Goal: Transaction & Acquisition: Purchase product/service

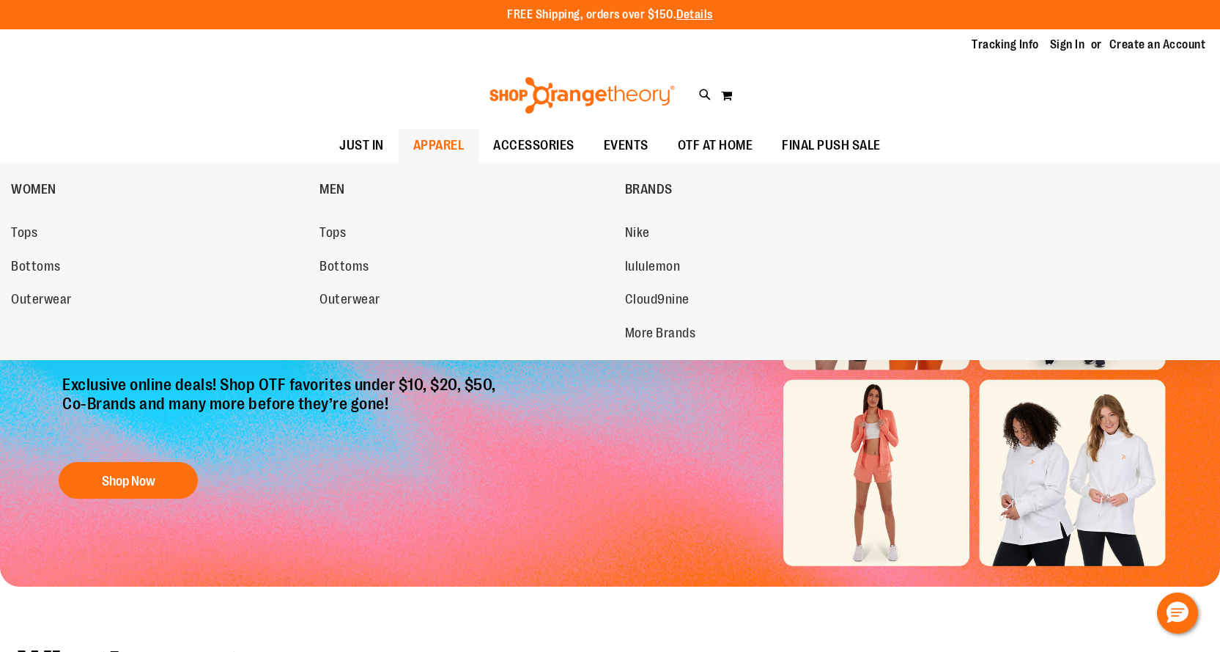
click at [442, 144] on span "APPAREL" at bounding box center [438, 145] width 51 height 33
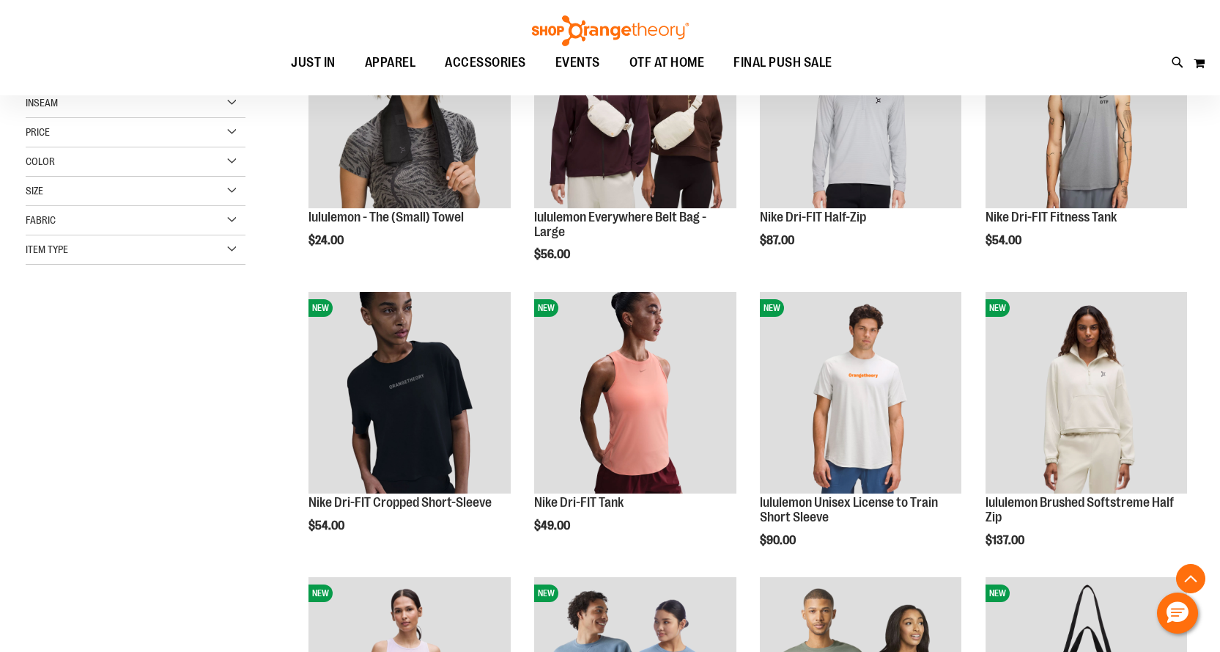
scroll to position [366, 0]
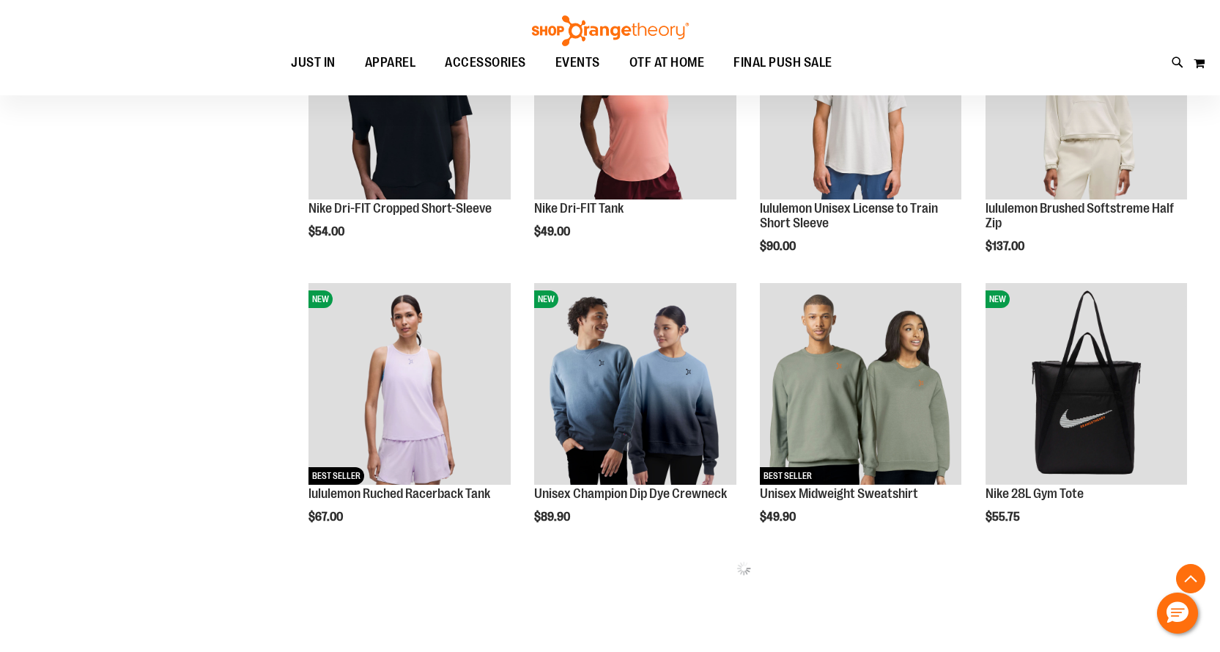
scroll to position [659, 0]
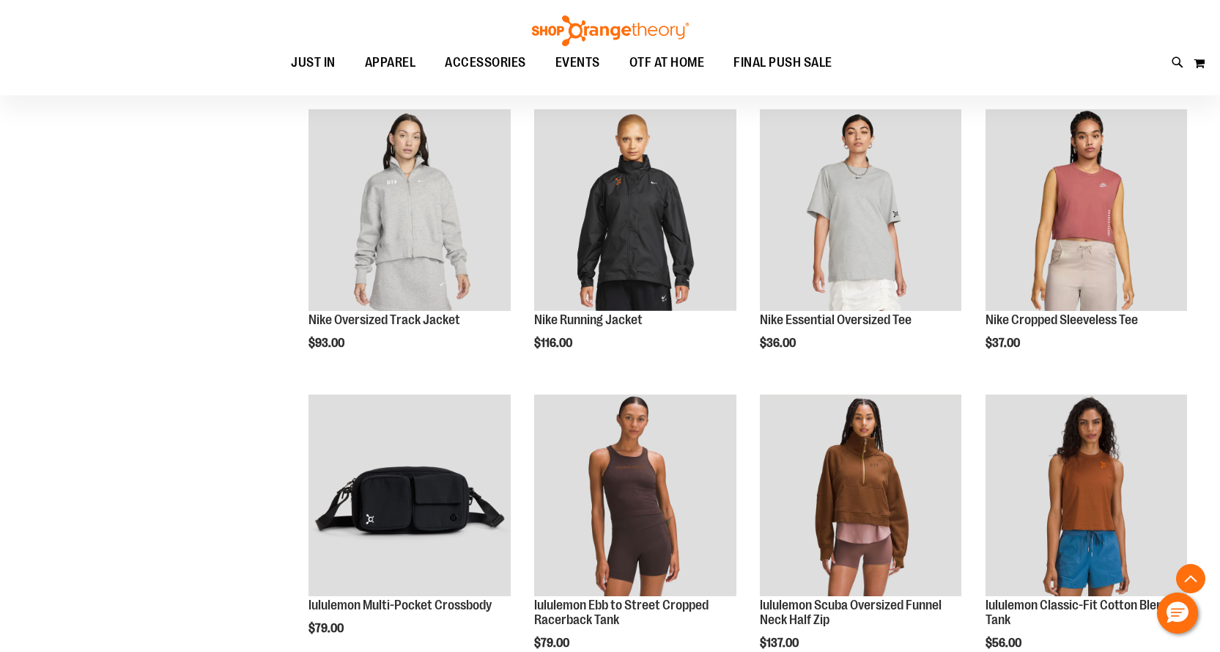
scroll to position [1896, 0]
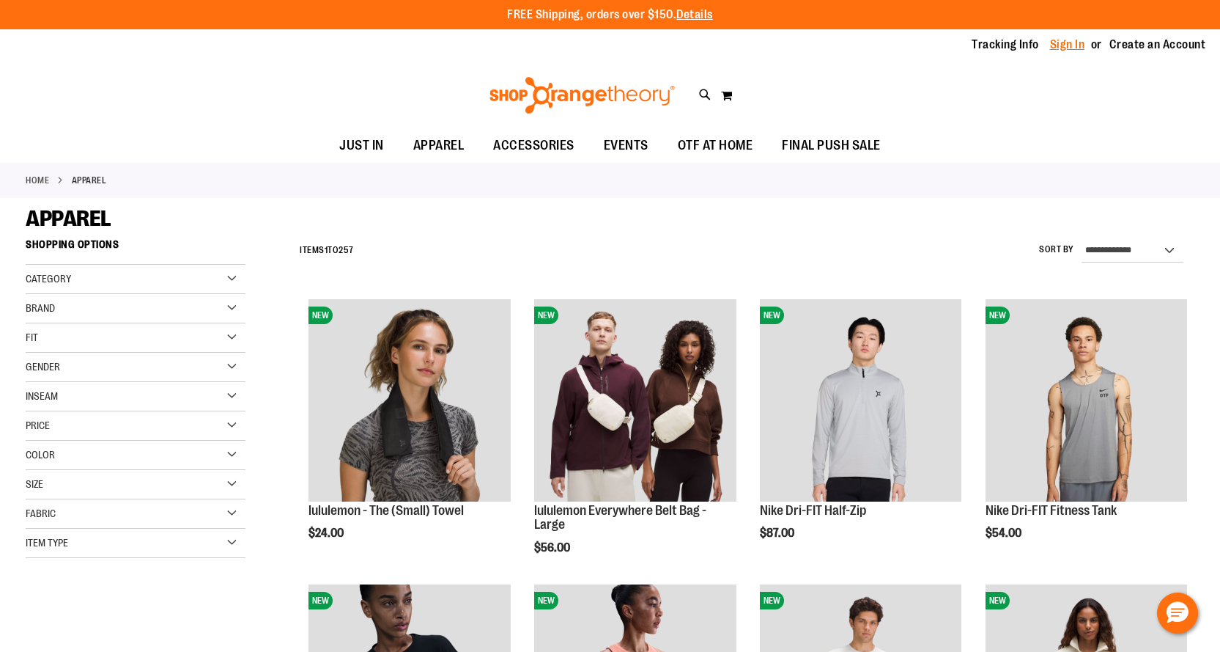
click at [1063, 49] on link "Sign In" at bounding box center [1067, 45] width 35 height 16
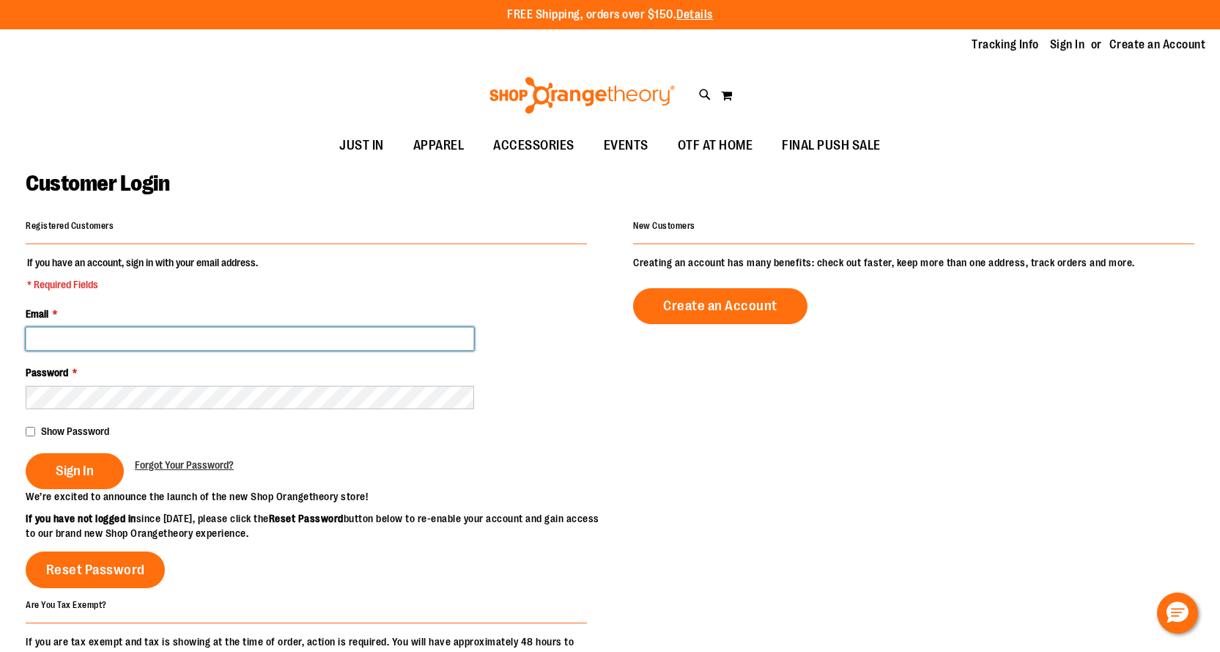
click at [181, 339] on input "Email *" at bounding box center [250, 338] width 449 height 23
type input "**********"
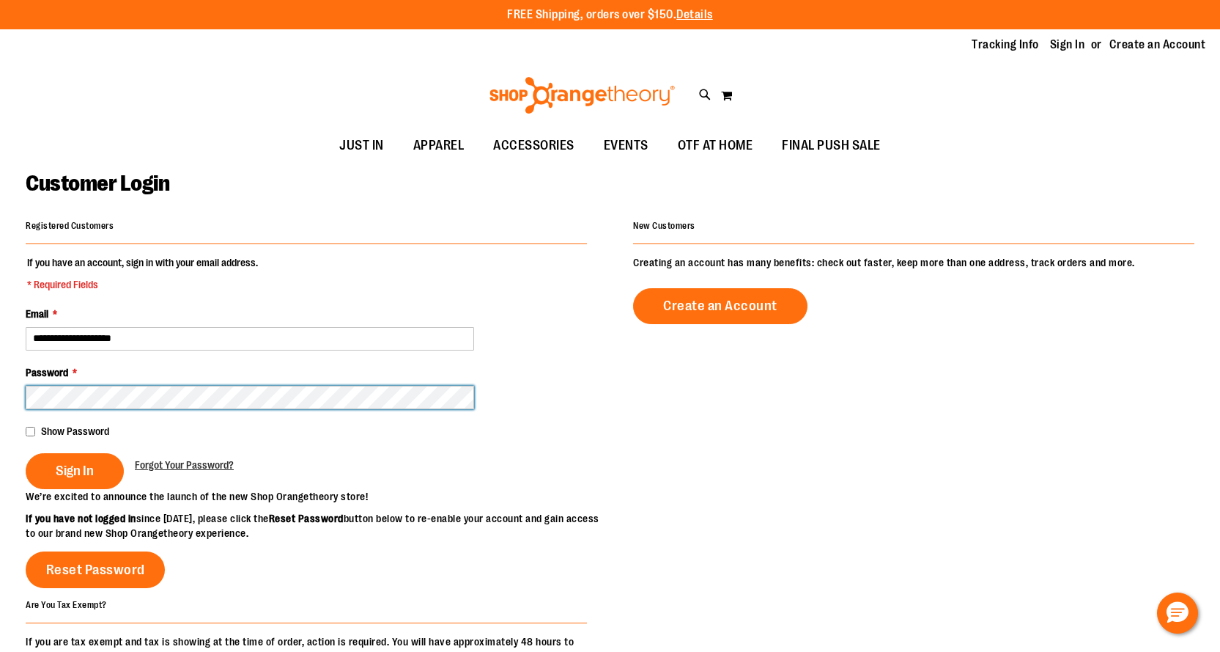
click at [26, 453] on button "Sign In" at bounding box center [75, 471] width 98 height 36
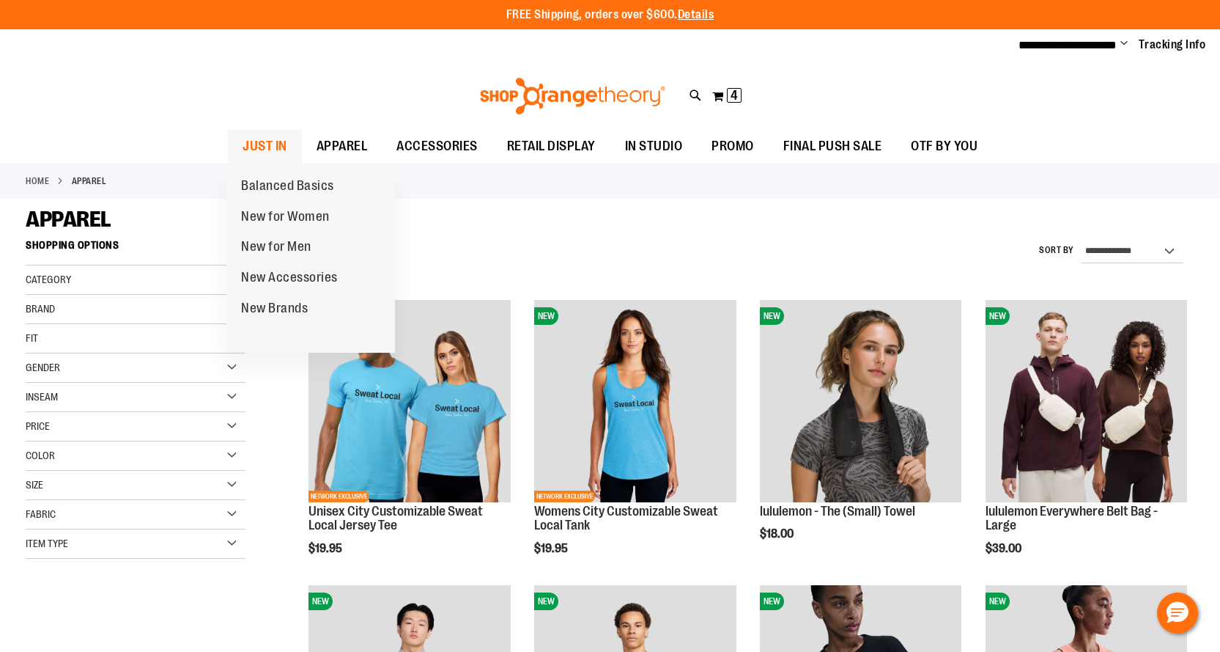
click at [267, 140] on span "JUST IN" at bounding box center [265, 146] width 45 height 33
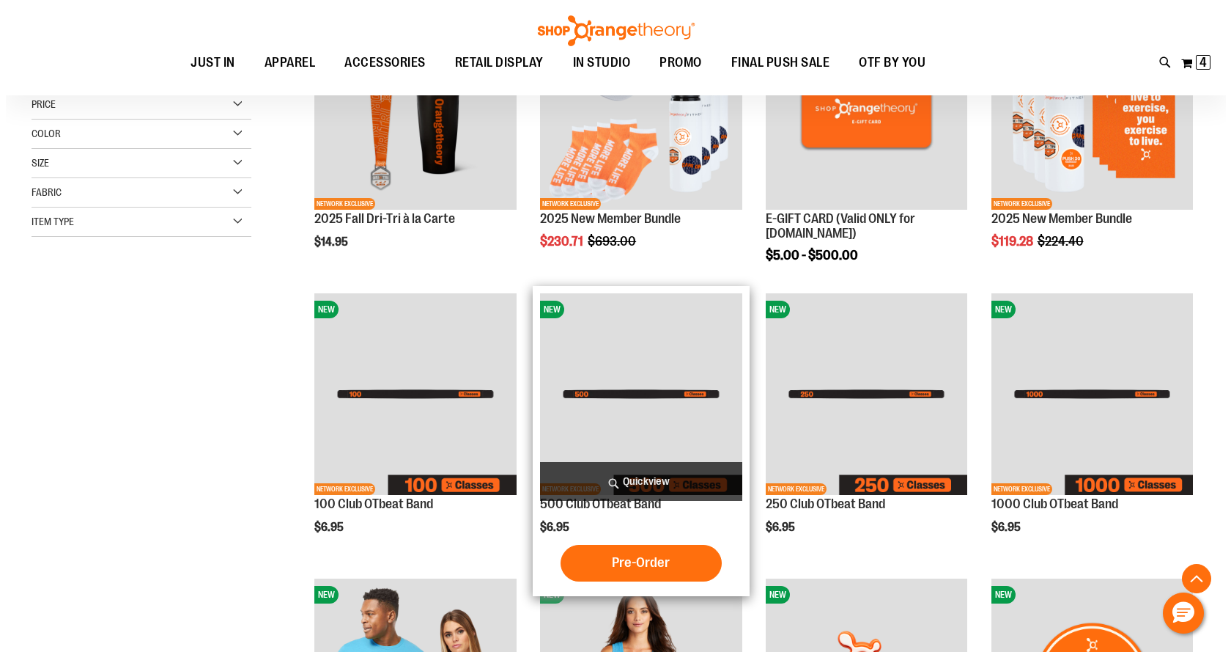
scroll to position [292, 0]
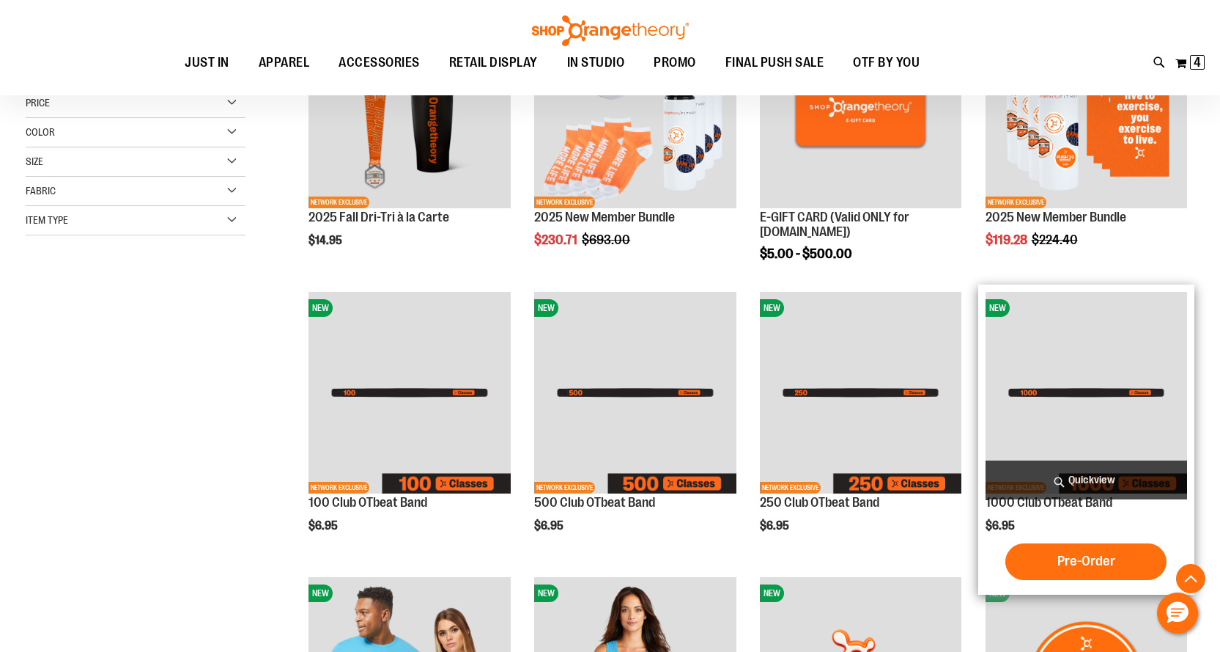
click at [1070, 515] on div "1000 Club OTbeat Band $6.95 [GEOGRAPHIC_DATA] Pre-Order" at bounding box center [1087, 439] width 202 height 295
click at [1049, 498] on span "Quickview" at bounding box center [1087, 479] width 202 height 39
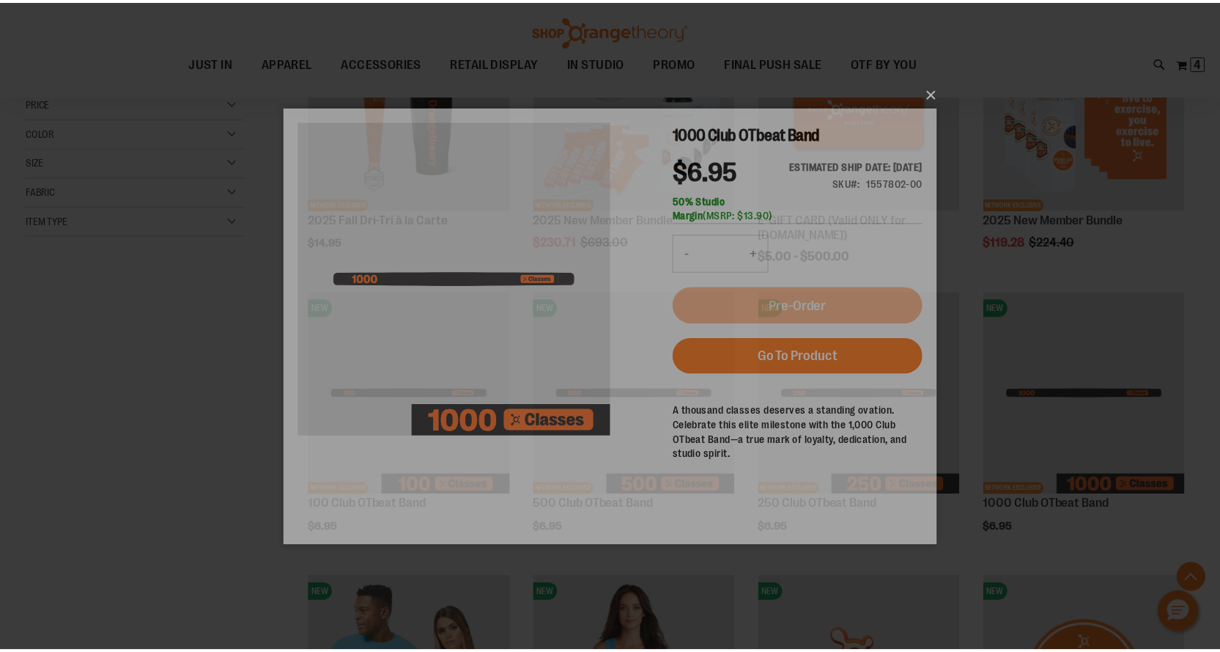
scroll to position [0, 0]
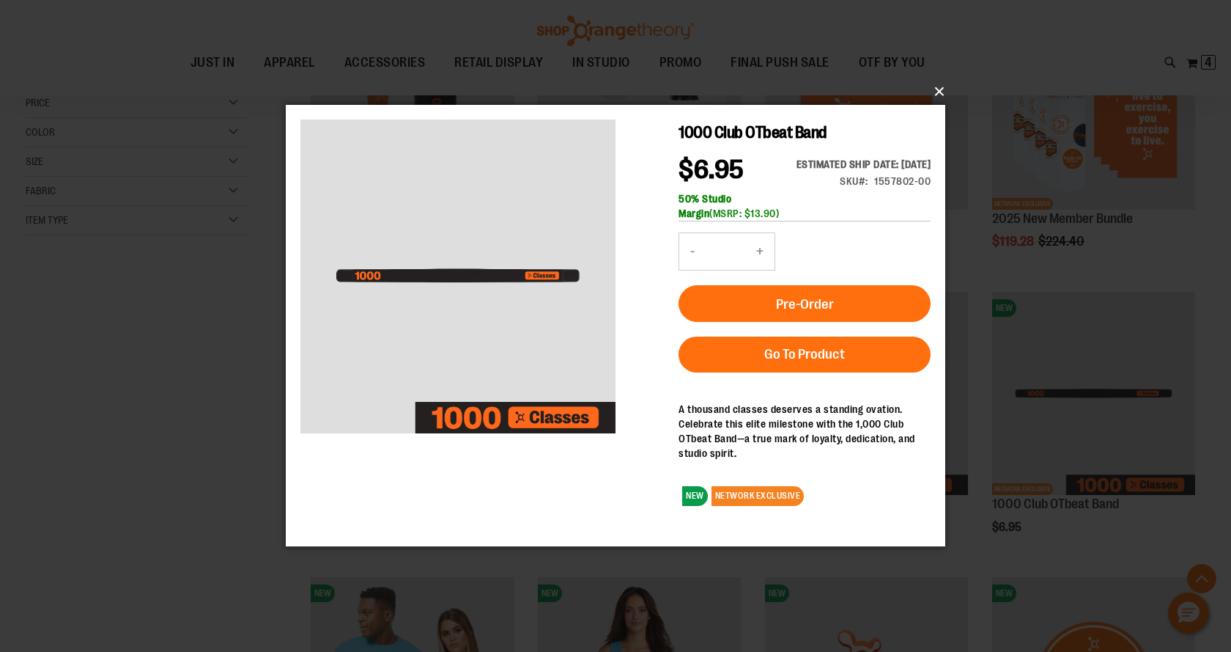
click at [937, 94] on button "×" at bounding box center [620, 91] width 660 height 32
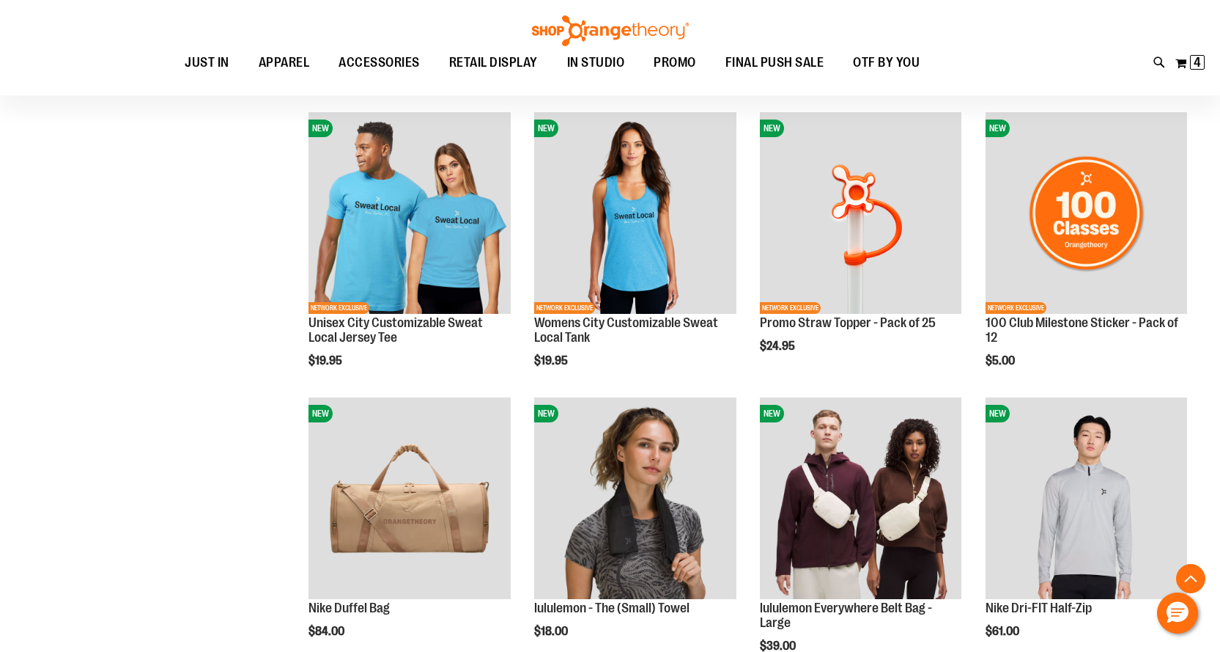
scroll to position [805, 0]
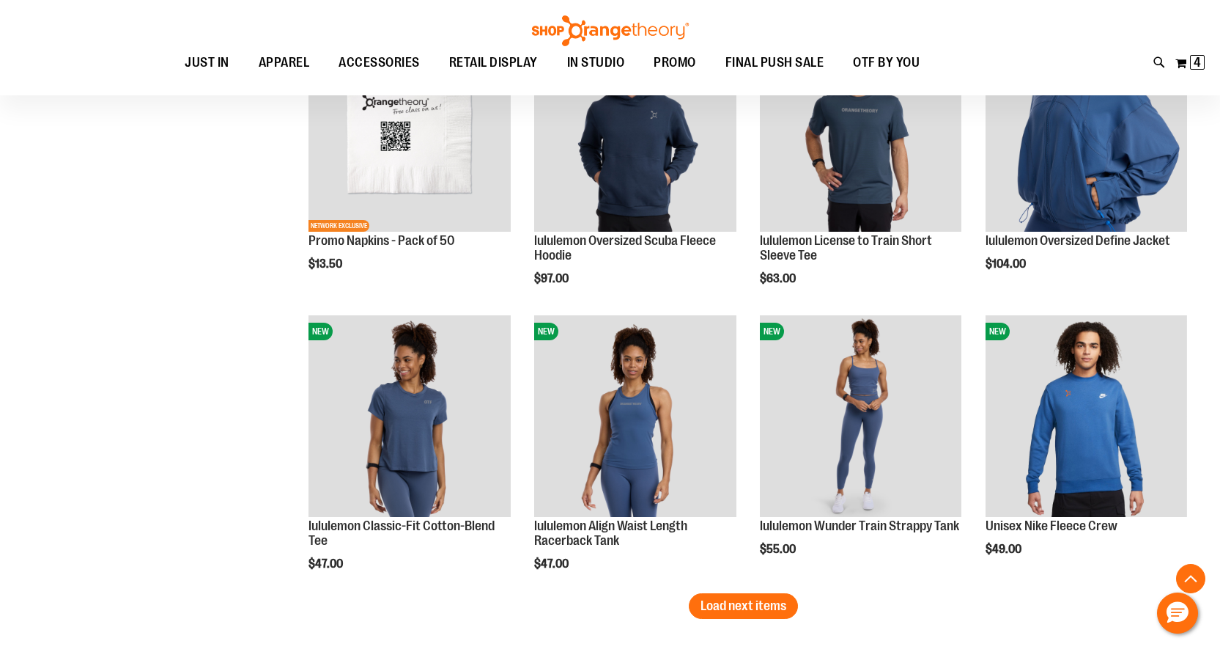
scroll to position [2345, 0]
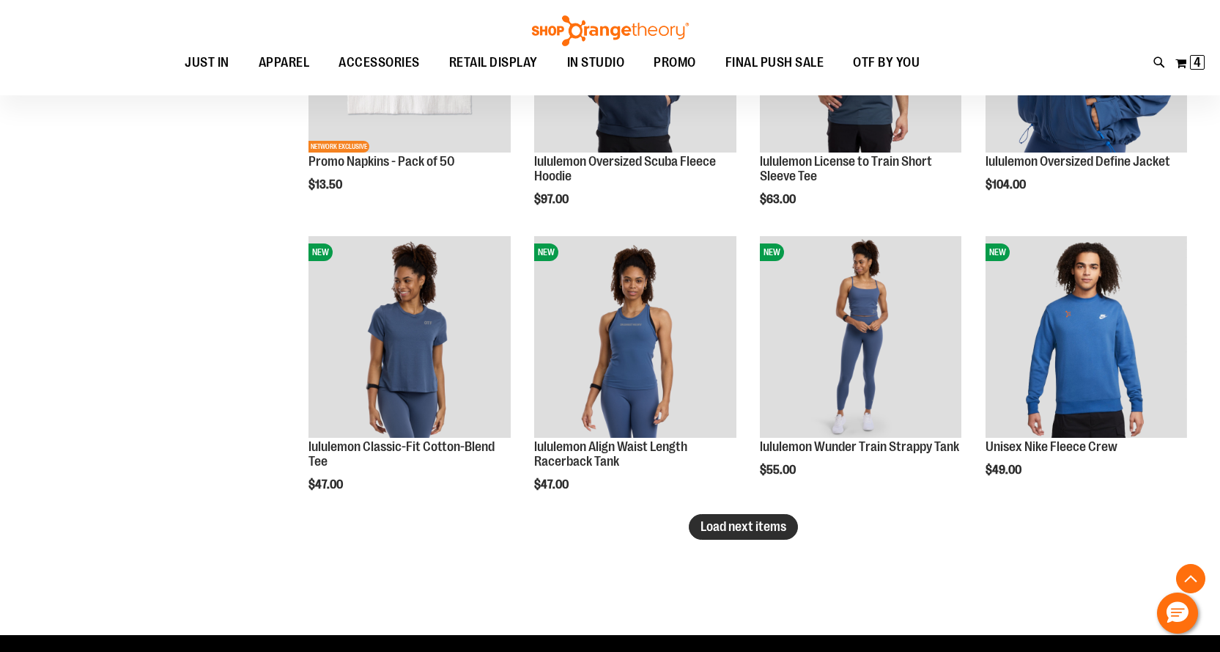
click at [758, 519] on span "Load next items" at bounding box center [744, 526] width 86 height 15
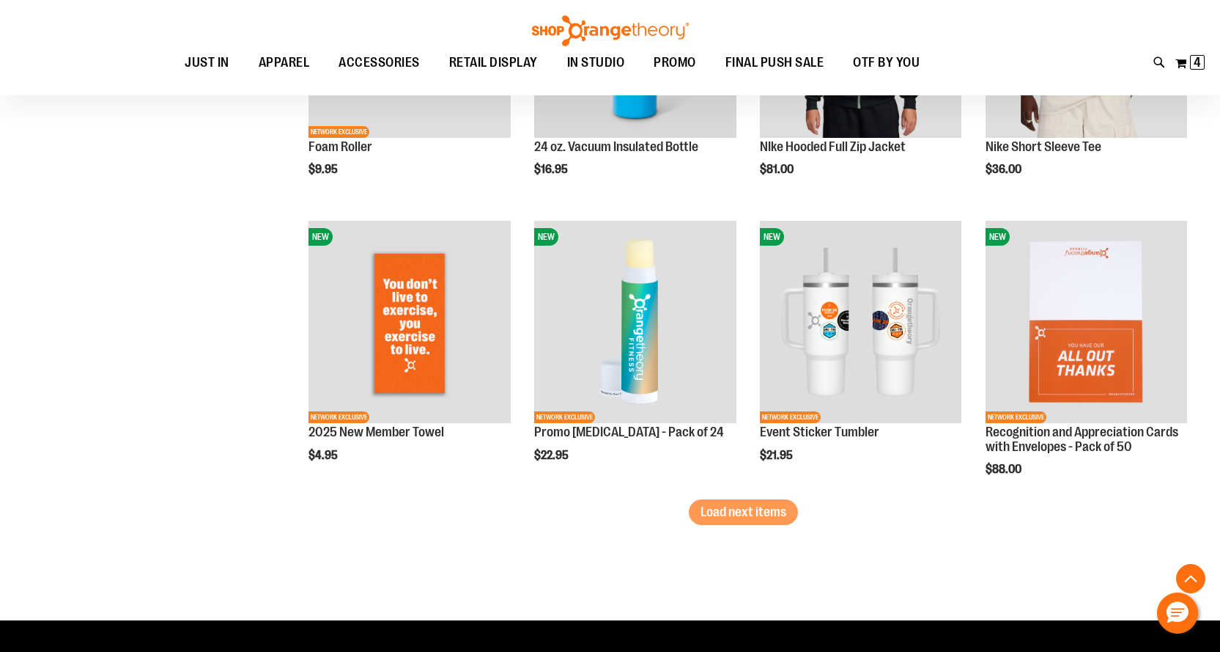
scroll to position [3224, 0]
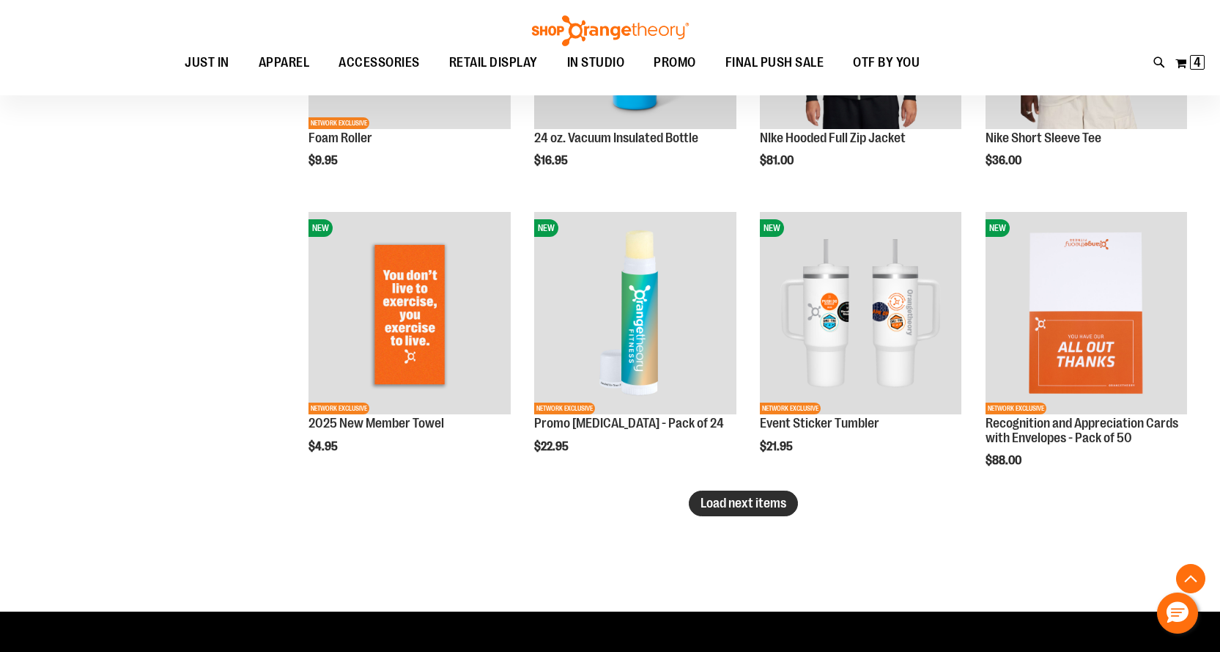
click at [753, 500] on span "Load next items" at bounding box center [744, 502] width 86 height 15
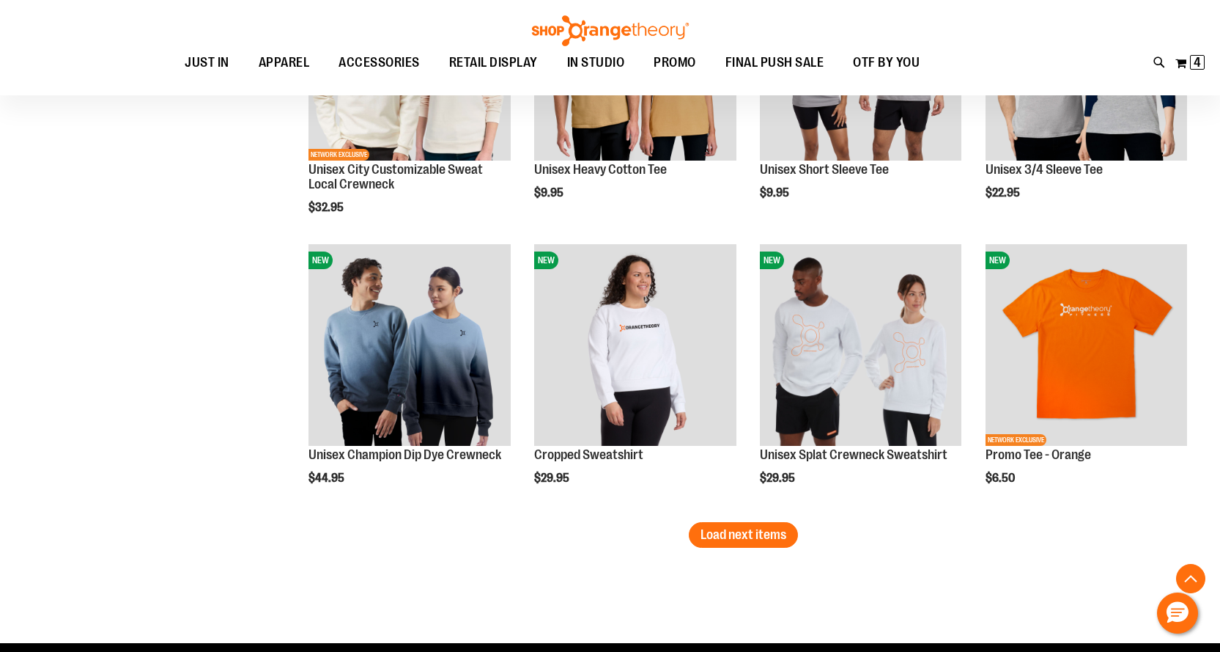
scroll to position [4104, 0]
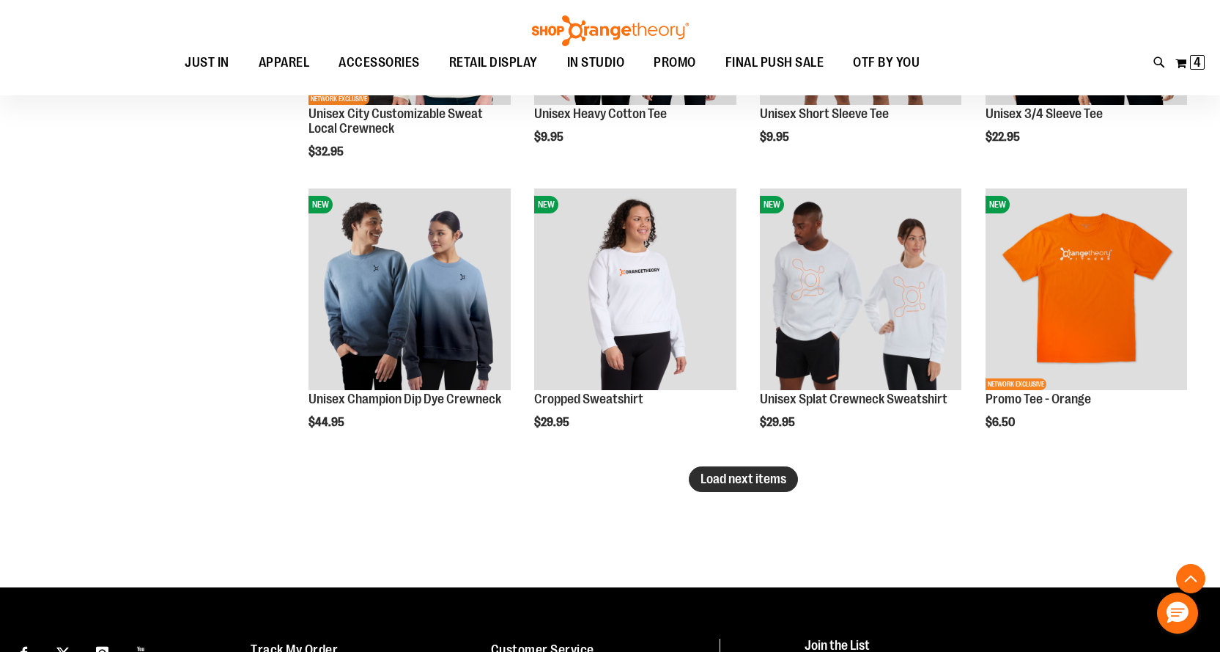
click at [721, 473] on span "Load next items" at bounding box center [744, 478] width 86 height 15
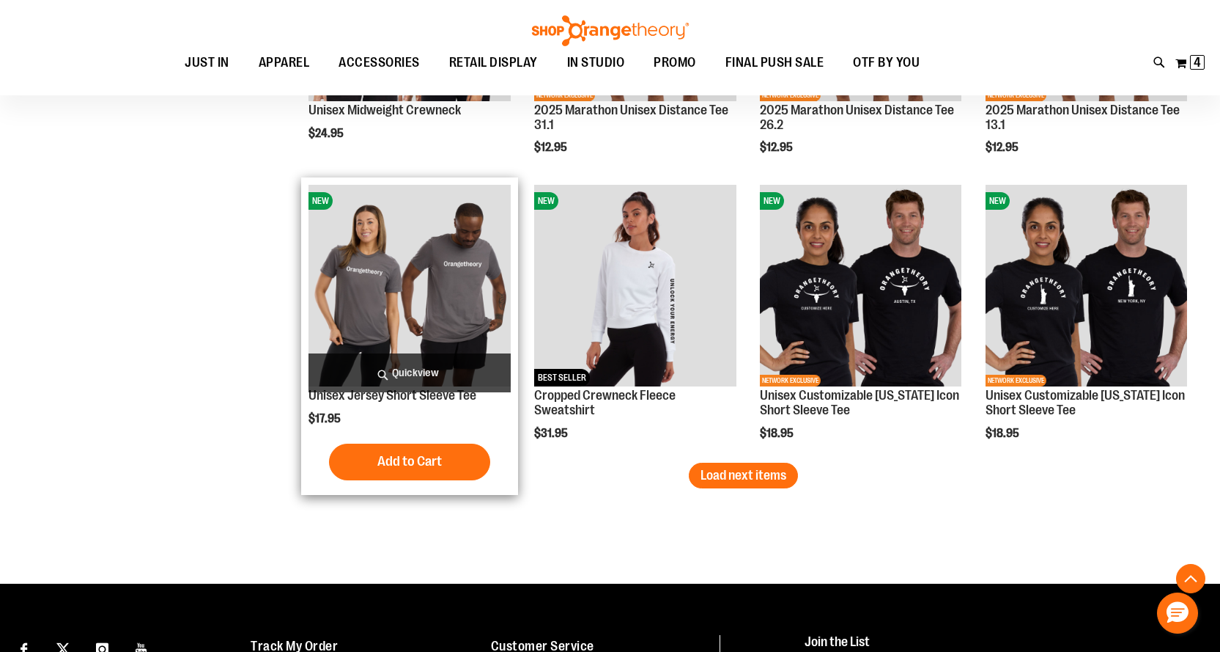
scroll to position [4983, 0]
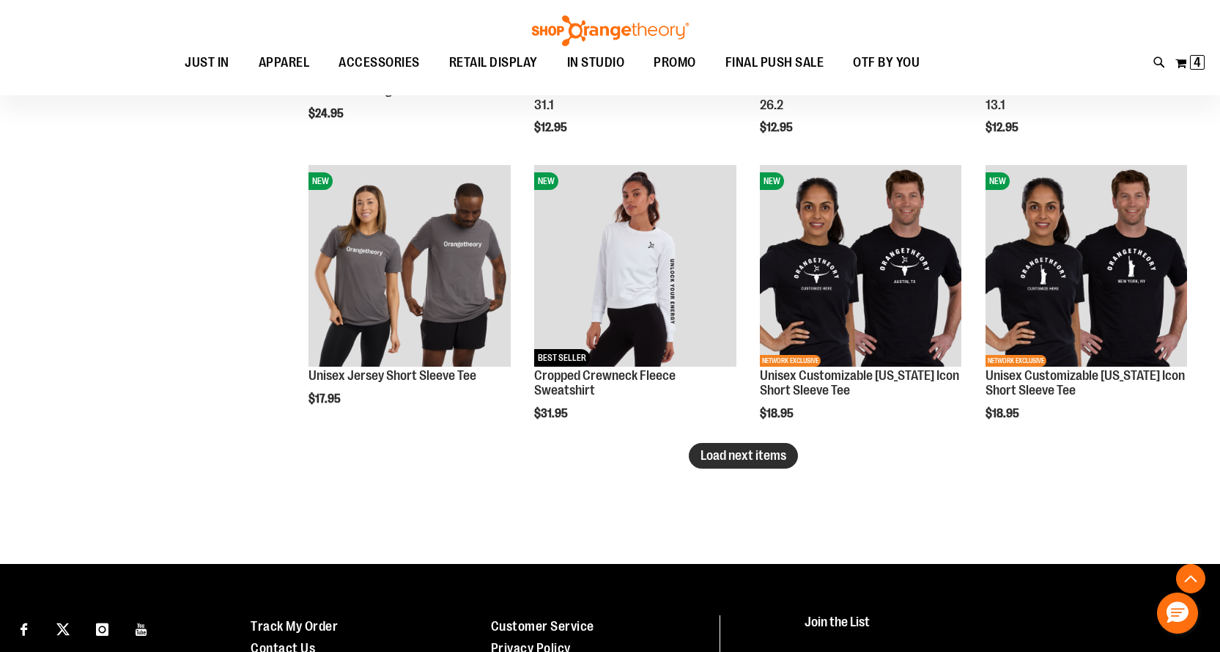
click at [770, 453] on span "Load next items" at bounding box center [744, 455] width 86 height 15
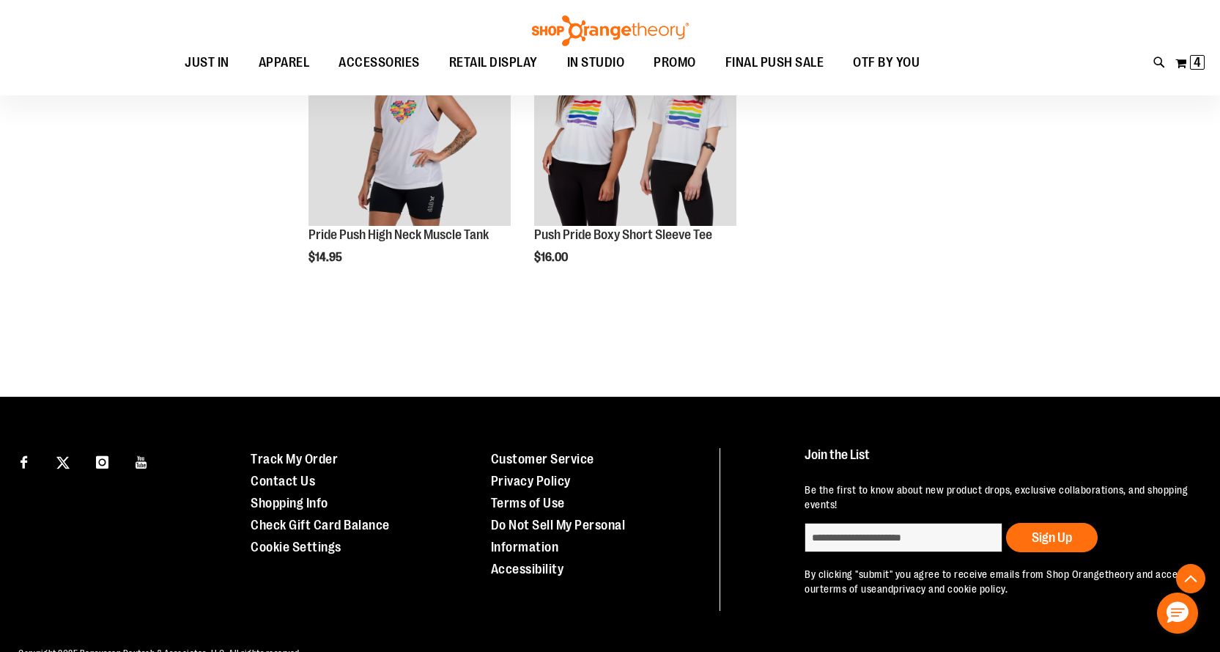
scroll to position [6009, 0]
